Goal: Information Seeking & Learning: Check status

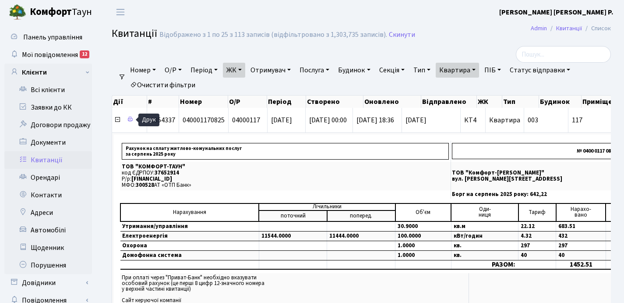
select select "25"
click at [479, 68] on link "Квартира" at bounding box center [457, 70] width 43 height 15
type input "1"
type input "16-76"
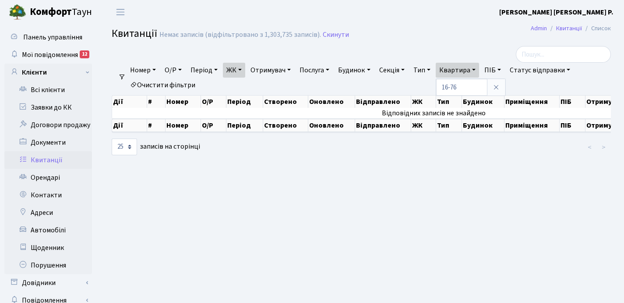
click at [244, 69] on link "ЖК" at bounding box center [234, 70] width 22 height 15
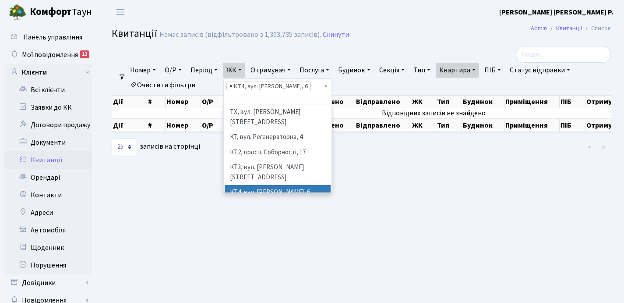
click at [233, 84] on span "×" at bounding box center [230, 86] width 3 height 9
select select
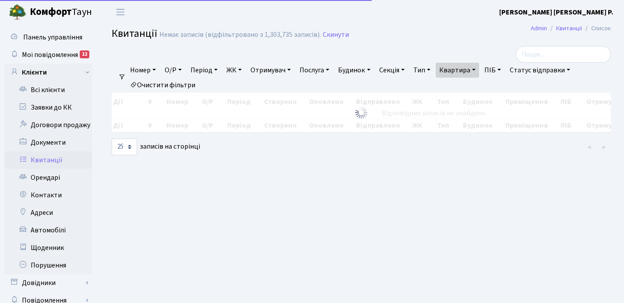
click at [244, 69] on link "ЖК" at bounding box center [234, 70] width 22 height 15
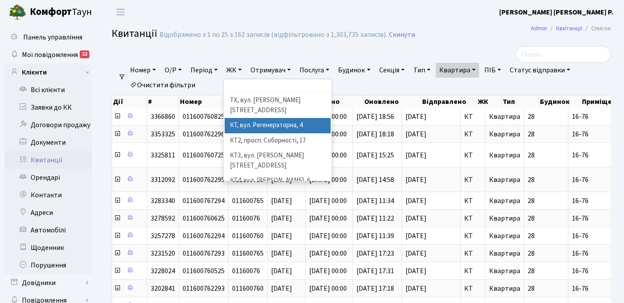
click at [255, 118] on li "КТ, вул. Регенераторна, 4" at bounding box center [278, 125] width 106 height 15
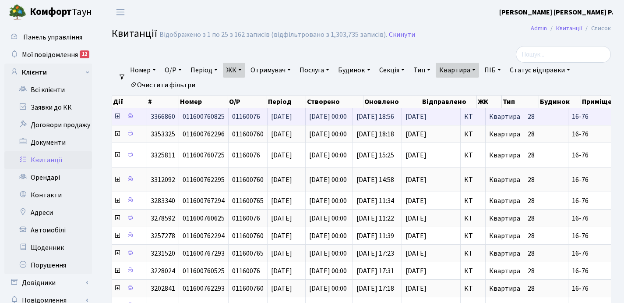
click at [116, 117] on icon at bounding box center [117, 116] width 7 height 7
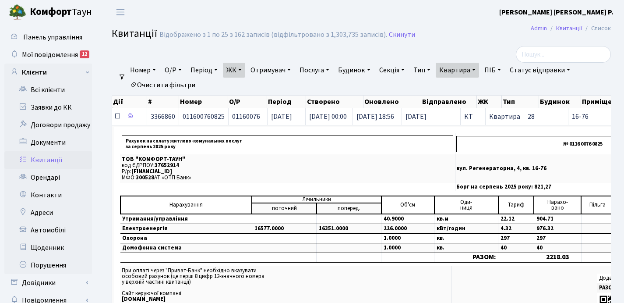
click at [116, 117] on icon at bounding box center [117, 116] width 7 height 7
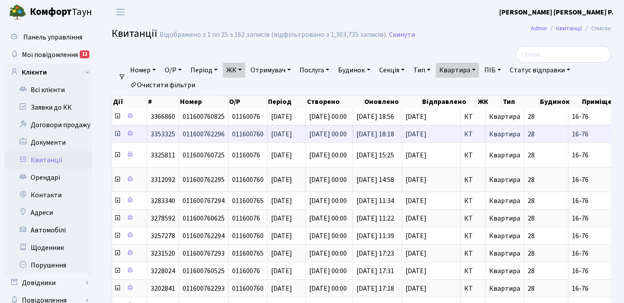
click at [116, 134] on icon at bounding box center [117, 133] width 7 height 7
